Goal: Information Seeking & Learning: Learn about a topic

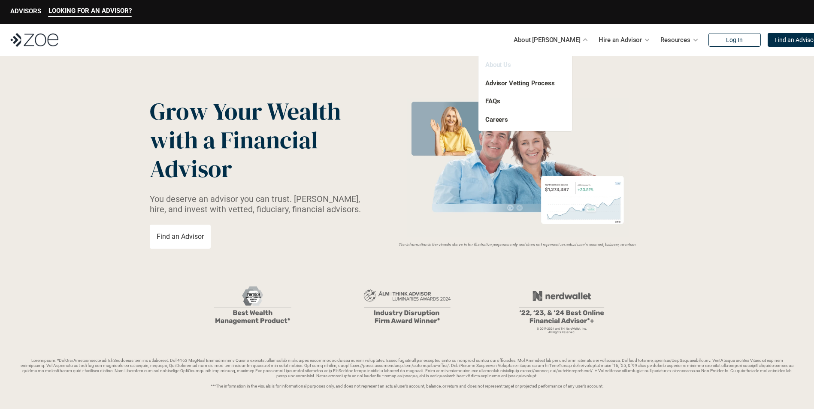
click at [505, 63] on link "About Us" at bounding box center [498, 65] width 26 height 8
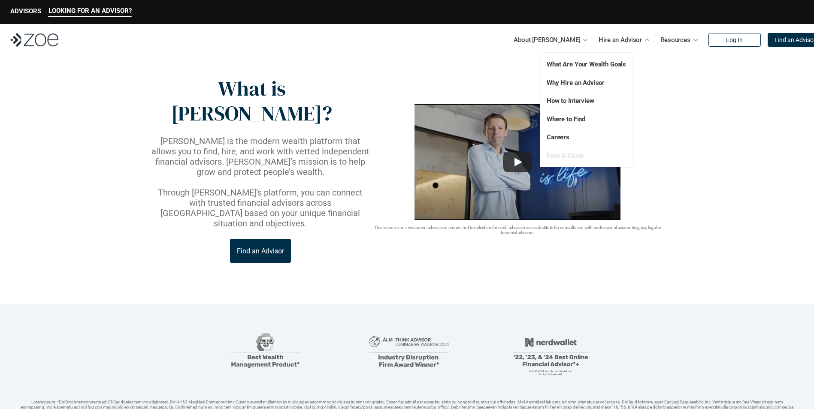
click at [576, 154] on link "Fees & Costs" at bounding box center [565, 156] width 37 height 8
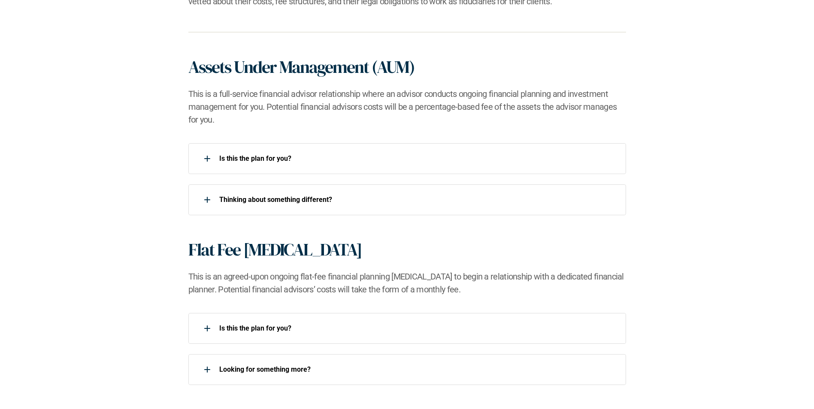
scroll to position [601, 0]
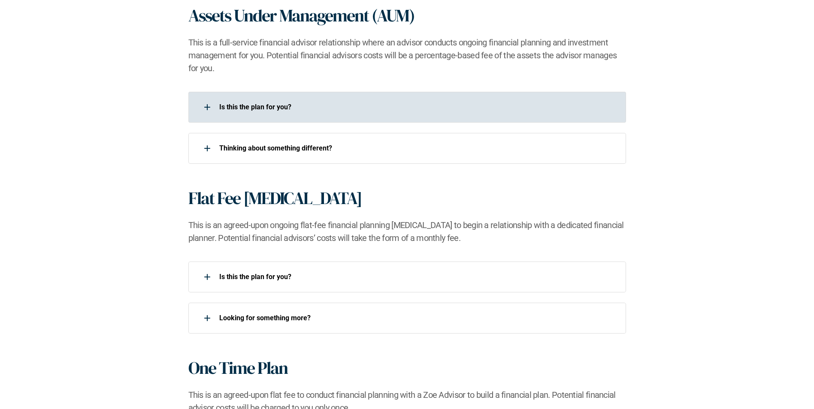
click at [205, 109] on div at bounding box center [207, 107] width 17 height 17
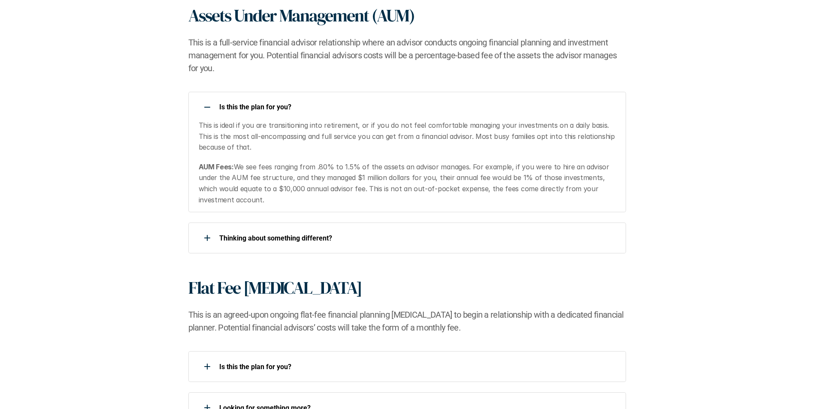
click at [205, 106] on div at bounding box center [207, 107] width 17 height 17
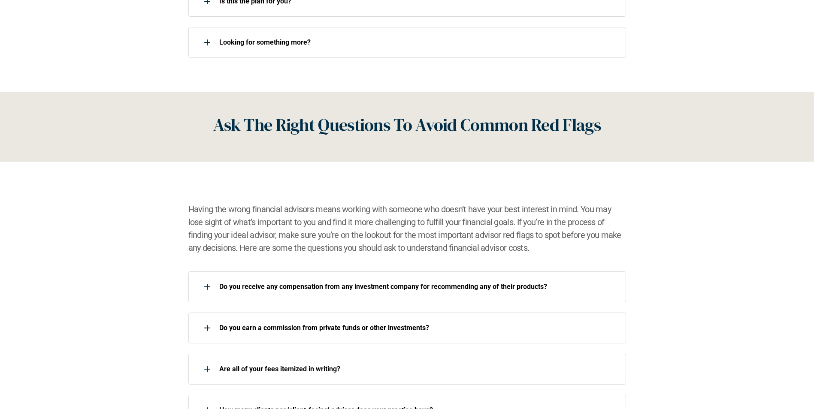
scroll to position [944, 0]
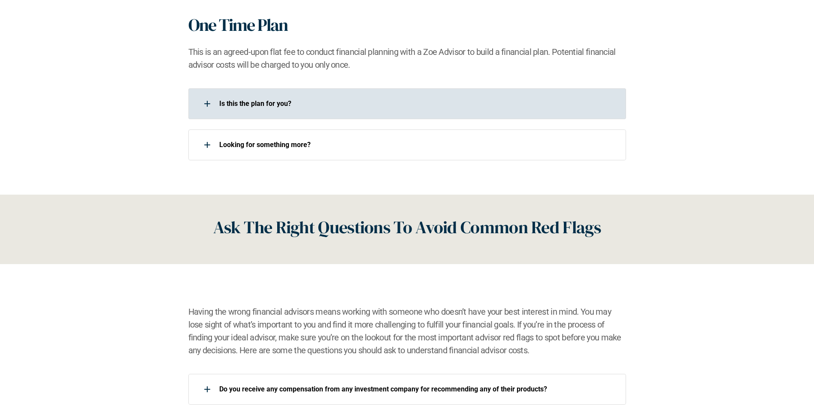
click at [203, 109] on div at bounding box center [207, 103] width 17 height 17
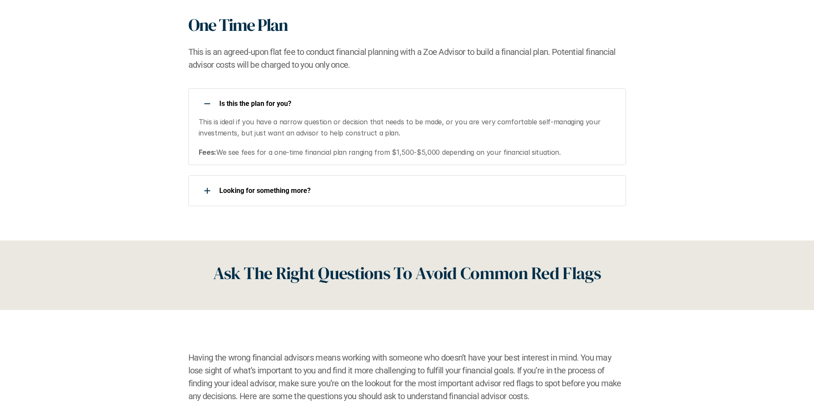
click at [204, 107] on div at bounding box center [207, 103] width 17 height 17
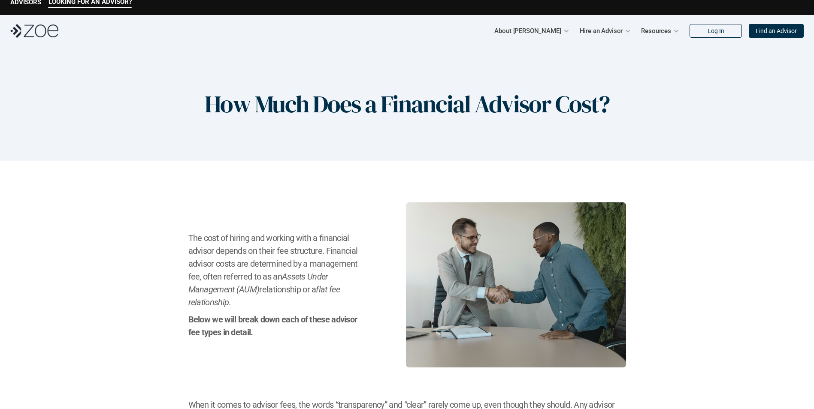
scroll to position [0, 0]
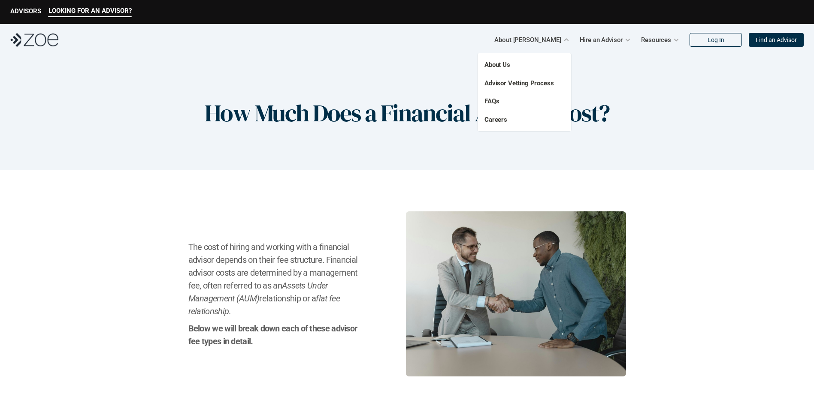
click at [499, 101] on p "FAQs" at bounding box center [509, 102] width 51 height 10
click at [492, 102] on link "FAQs" at bounding box center [491, 101] width 15 height 8
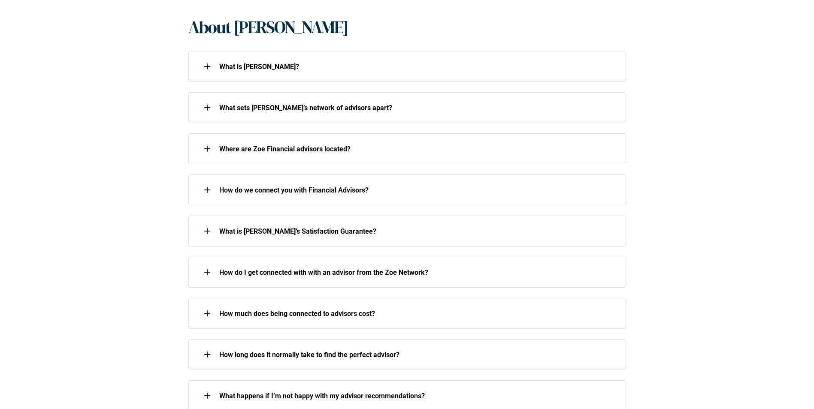
scroll to position [215, 0]
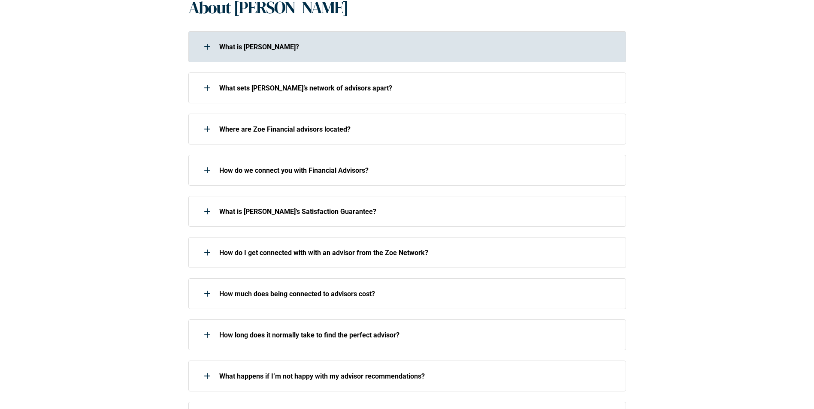
click at [205, 45] on div at bounding box center [207, 46] width 17 height 17
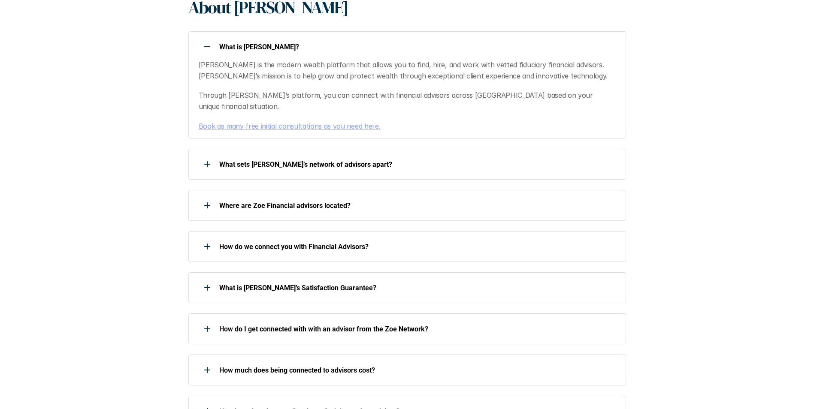
click at [211, 46] on div at bounding box center [207, 46] width 17 height 17
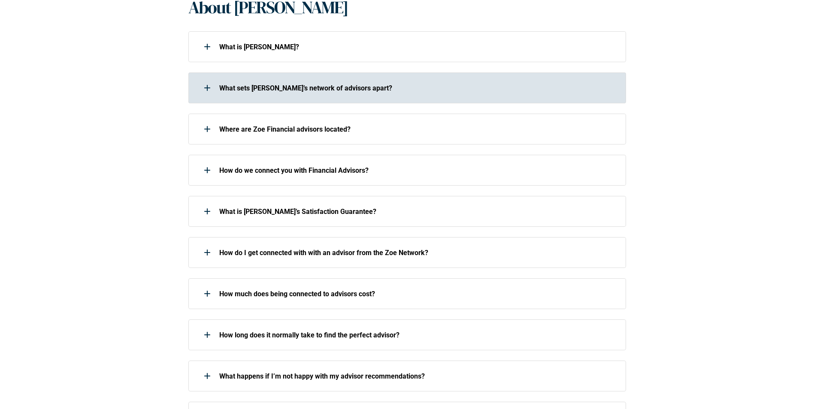
click at [272, 92] on div "What sets [PERSON_NAME]’s network of advisors apart?" at bounding box center [401, 87] width 426 height 17
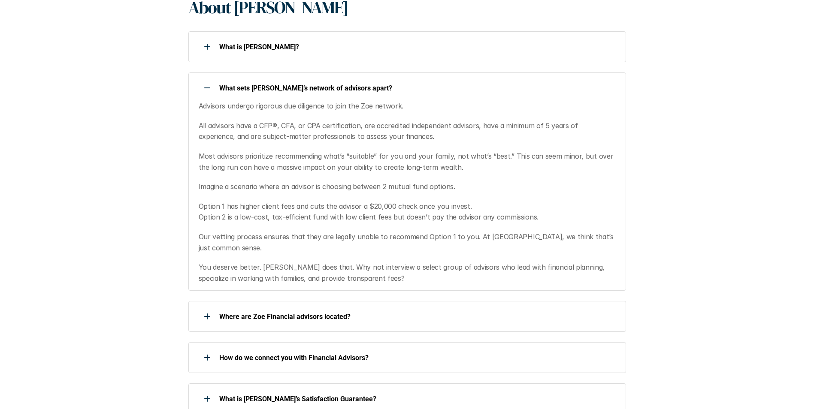
click at [270, 91] on p "What sets [PERSON_NAME]’s network of advisors apart?" at bounding box center [417, 88] width 396 height 8
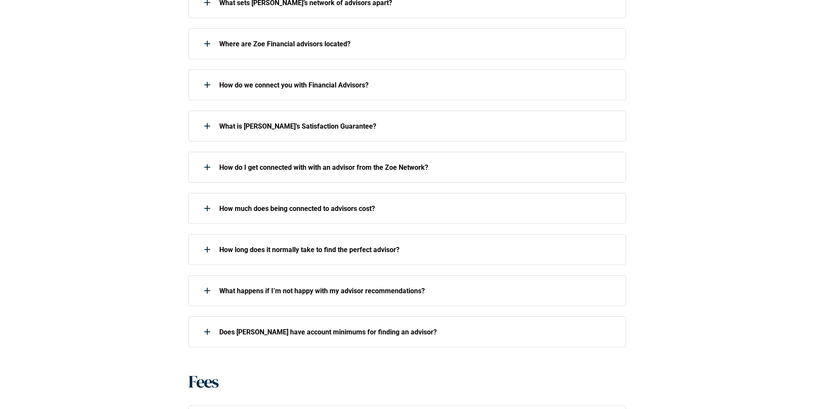
scroll to position [300, 0]
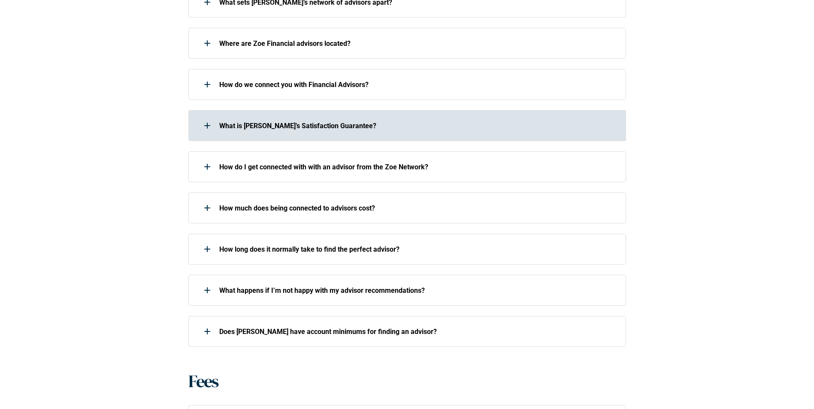
click at [210, 130] on div at bounding box center [207, 125] width 17 height 17
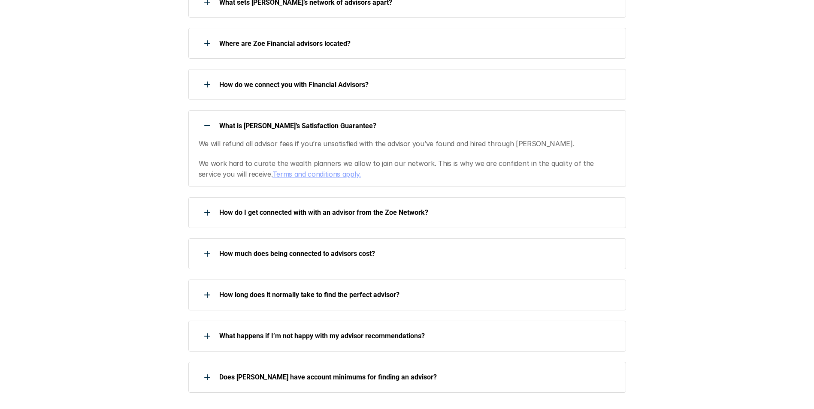
click at [207, 124] on div at bounding box center [207, 125] width 17 height 17
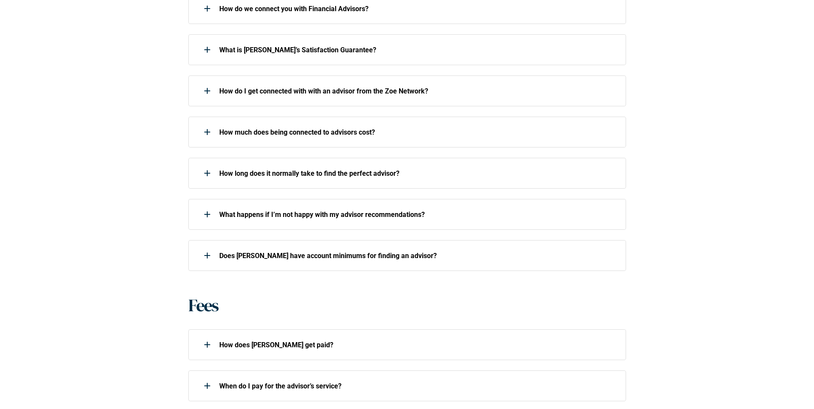
scroll to position [472, 0]
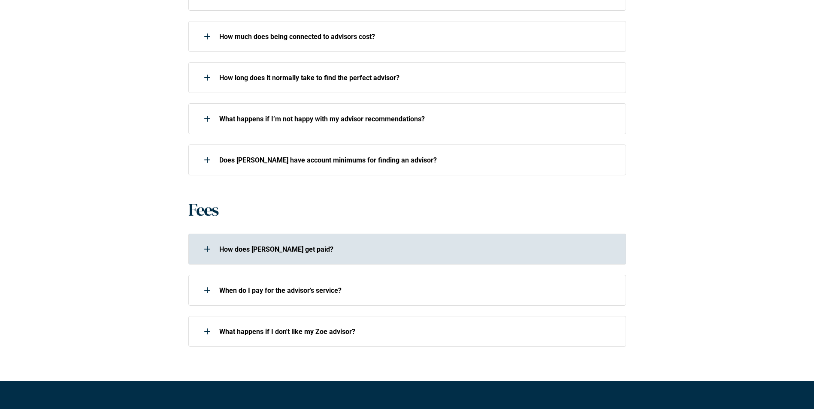
click at [314, 245] on div "How does [PERSON_NAME] get paid?" at bounding box center [401, 249] width 426 height 17
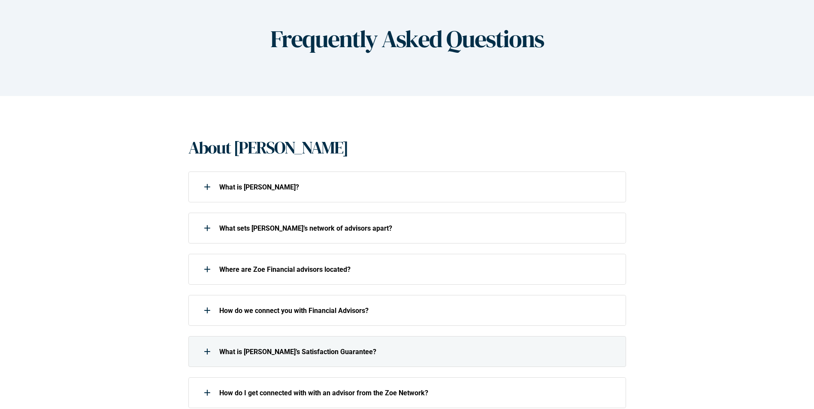
scroll to position [0, 0]
